Goal: Find contact information: Find contact information

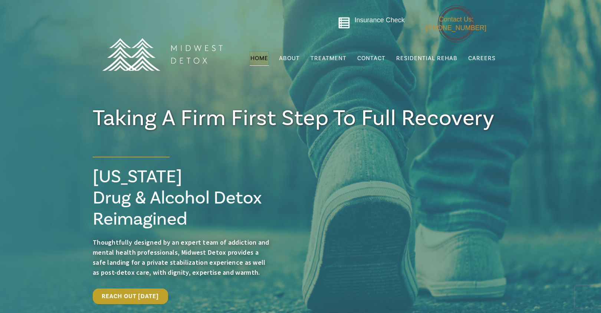
drag, startPoint x: 505, startPoint y: 21, endPoint x: 417, endPoint y: 46, distance: 91.3
click at [453, 25] on div "Insurance Check Contact Us: 414-409-5200 Menu Home About FAQs Gallery Our Team …" at bounding box center [300, 57] width 601 height 115
drag, startPoint x: 500, startPoint y: 22, endPoint x: 455, endPoint y: 22, distance: 45.7
click at [455, 22] on ul "Contact Us: [PHONE_NUMBER]" at bounding box center [456, 25] width 93 height 21
copy span "414-409-5200"
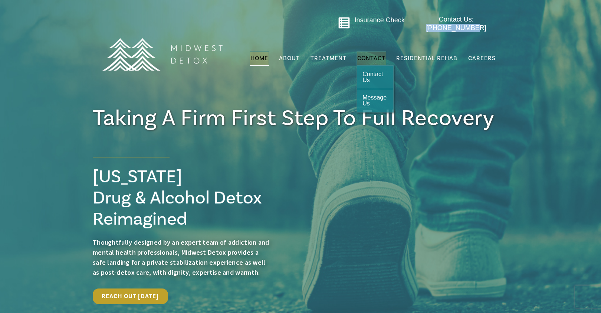
click at [378, 55] on span "Contact" at bounding box center [371, 58] width 28 height 6
